Goal: Navigation & Orientation: Find specific page/section

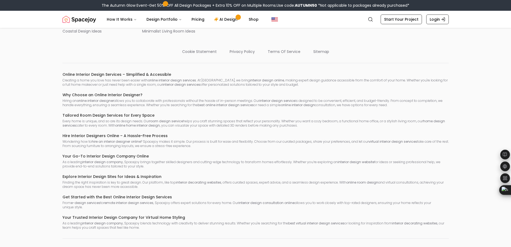
scroll to position [3018, 0]
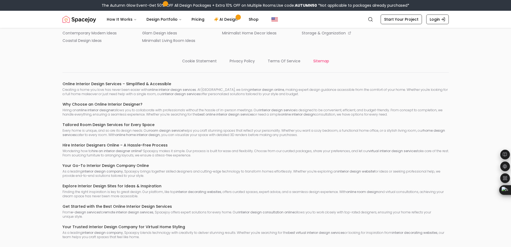
click at [316, 60] on p "sitemap" at bounding box center [322, 60] width 16 height 5
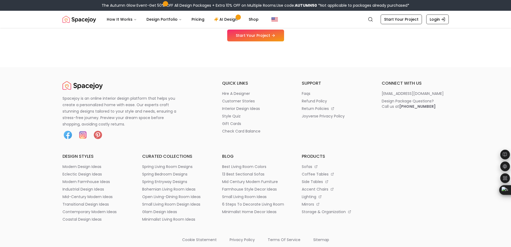
scroll to position [3045, 0]
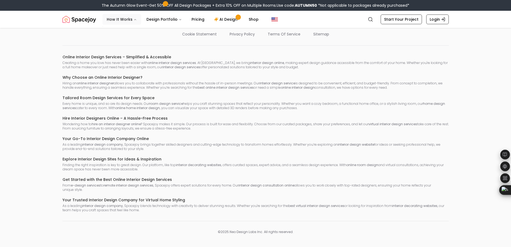
click at [130, 19] on button "How It Works" at bounding box center [122, 19] width 39 height 11
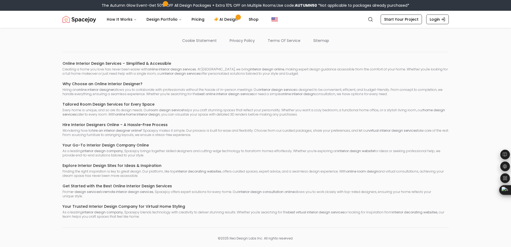
click at [92, 19] on img "Spacejoy" at bounding box center [80, 19] width 34 height 11
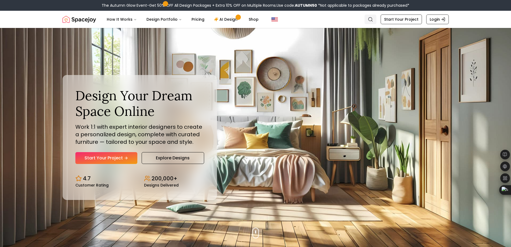
click at [367, 16] on link "Search" at bounding box center [371, 19] width 12 height 10
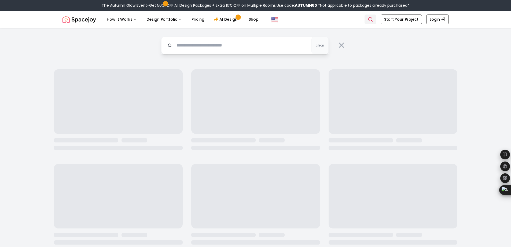
drag, startPoint x: 369, startPoint y: 20, endPoint x: 371, endPoint y: 22, distance: 3.1
click at [369, 20] on link "Search" at bounding box center [371, 19] width 12 height 10
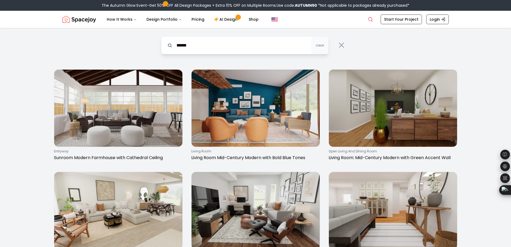
type input "******"
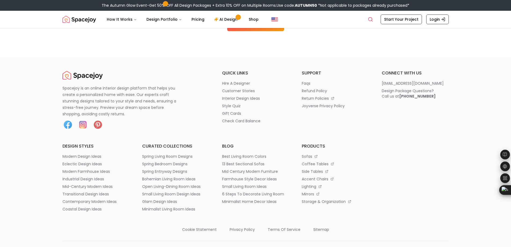
scroll to position [188, 0]
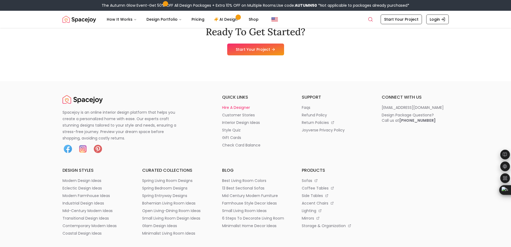
click at [241, 107] on p "hire a designer" at bounding box center [236, 107] width 28 height 5
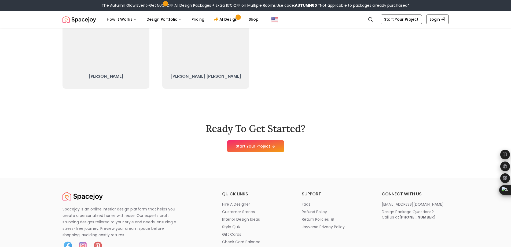
scroll to position [322, 0]
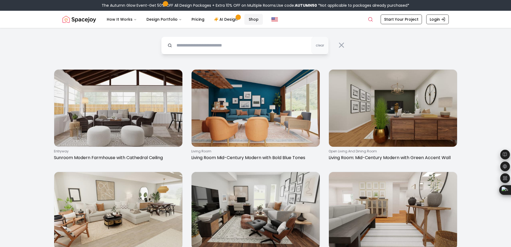
click at [250, 16] on link "Shop" at bounding box center [254, 19] width 19 height 11
